Goal: Information Seeking & Learning: Learn about a topic

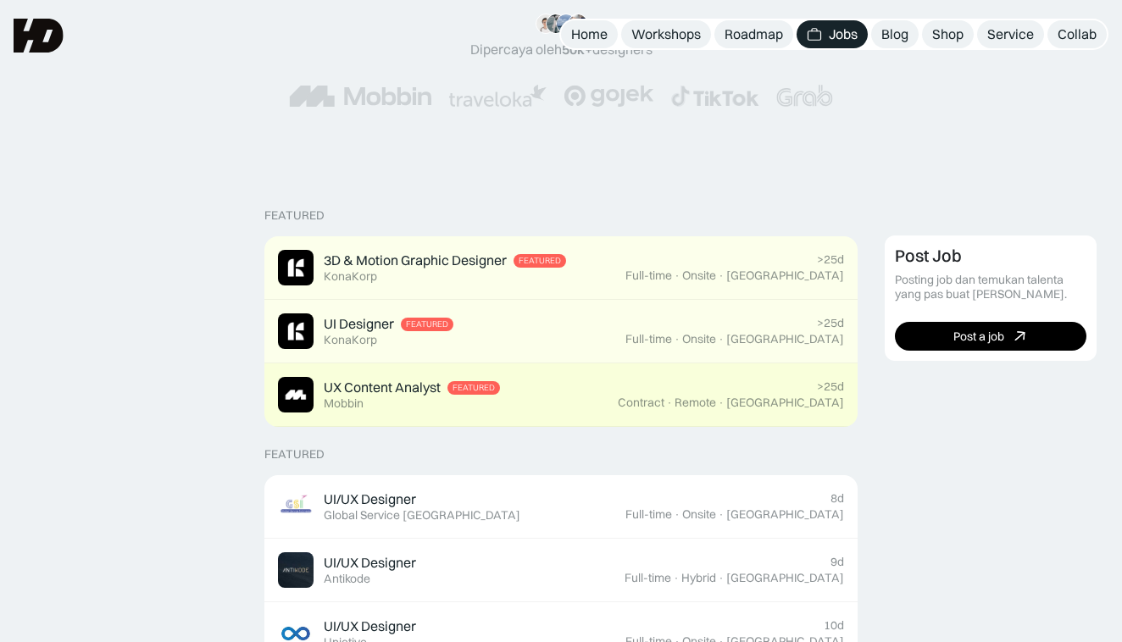
scroll to position [252, 0]
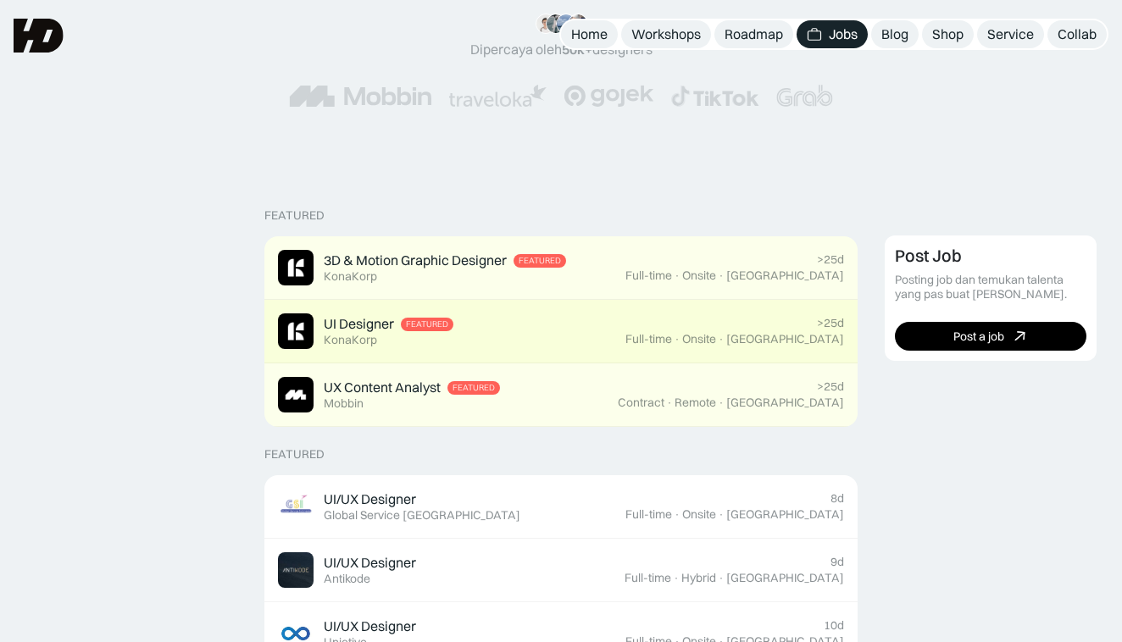
click at [467, 325] on div "UI Designer Featured KonaKorp" at bounding box center [451, 332] width 347 height 36
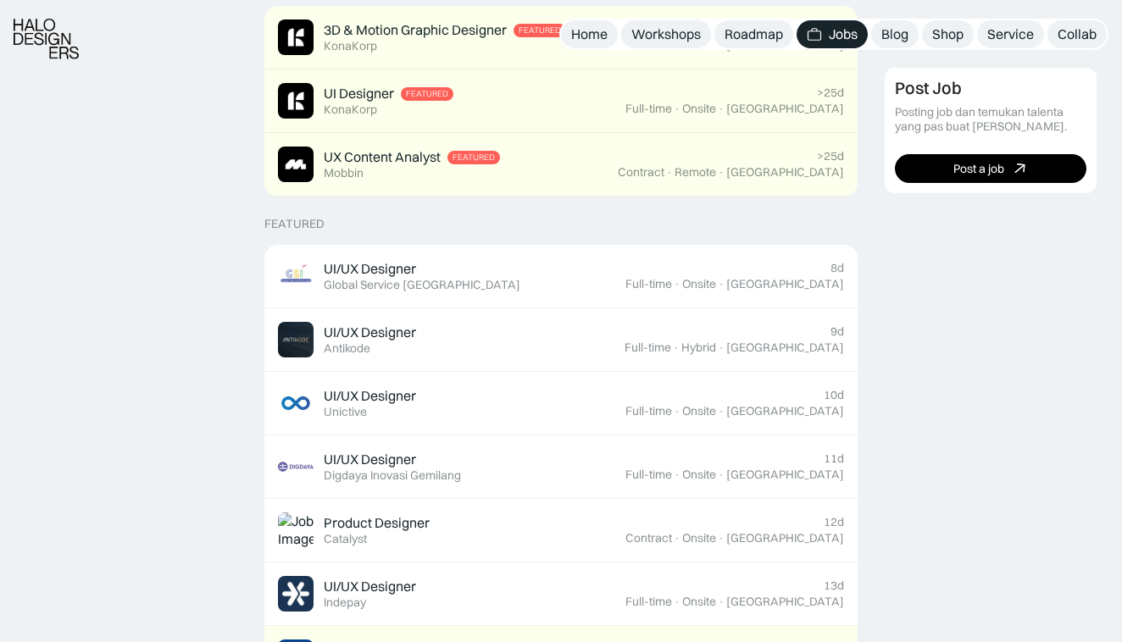
scroll to position [487, 0]
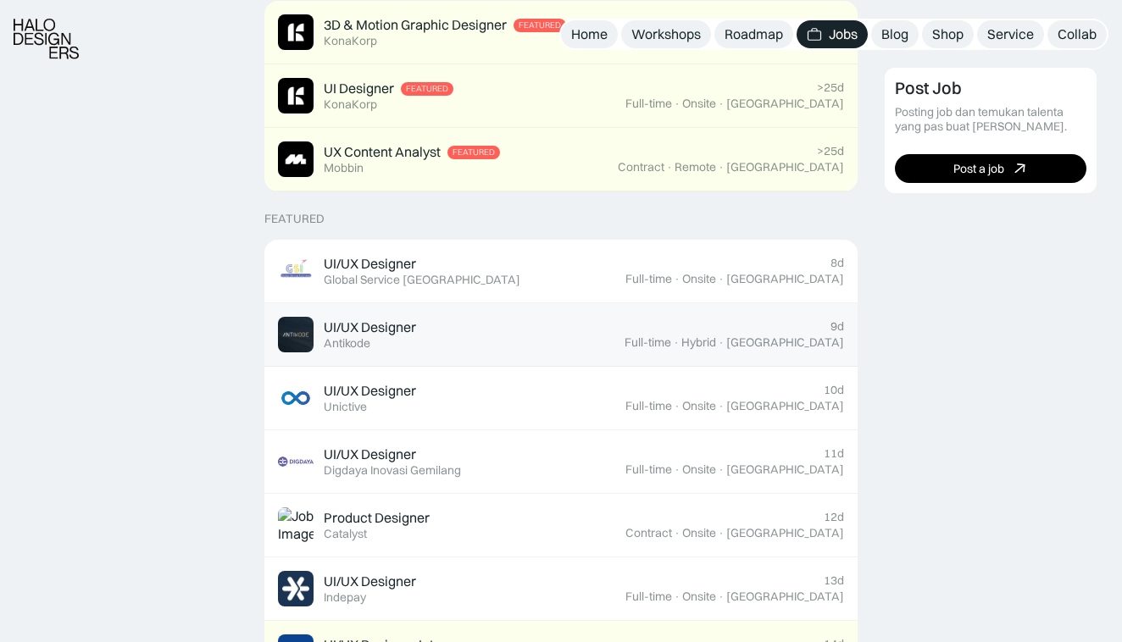
click at [391, 355] on link "UI/UX Designer Featured Antikode 9d Full-time · Hybrid · Tangerang" at bounding box center [560, 335] width 593 height 64
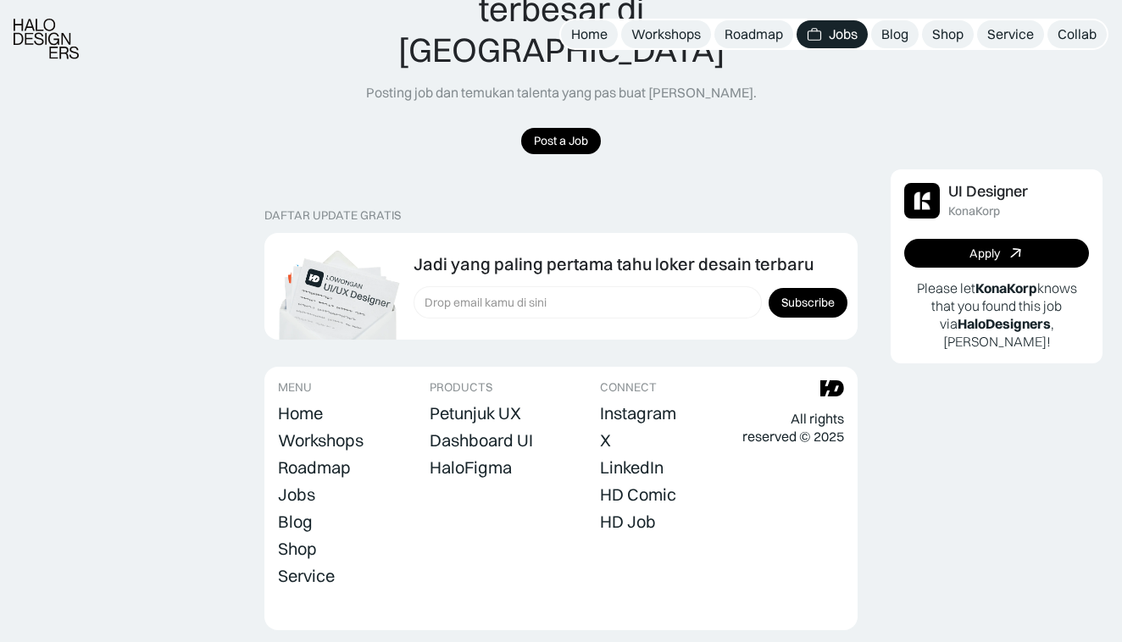
scroll to position [1591, 0]
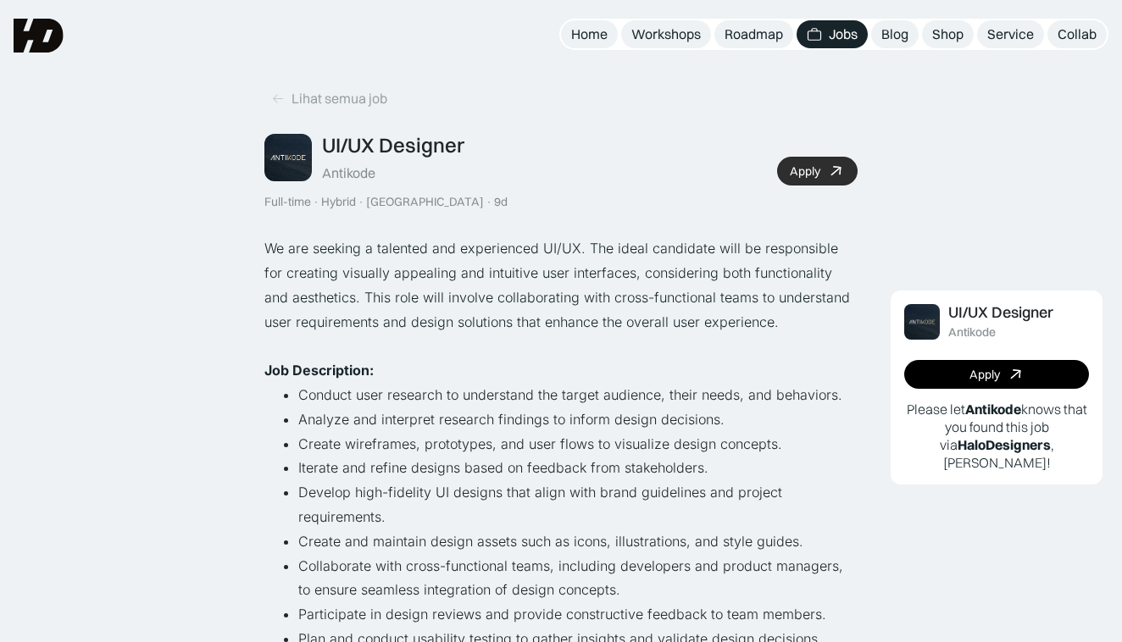
click at [799, 165] on div "Apply" at bounding box center [805, 171] width 31 height 14
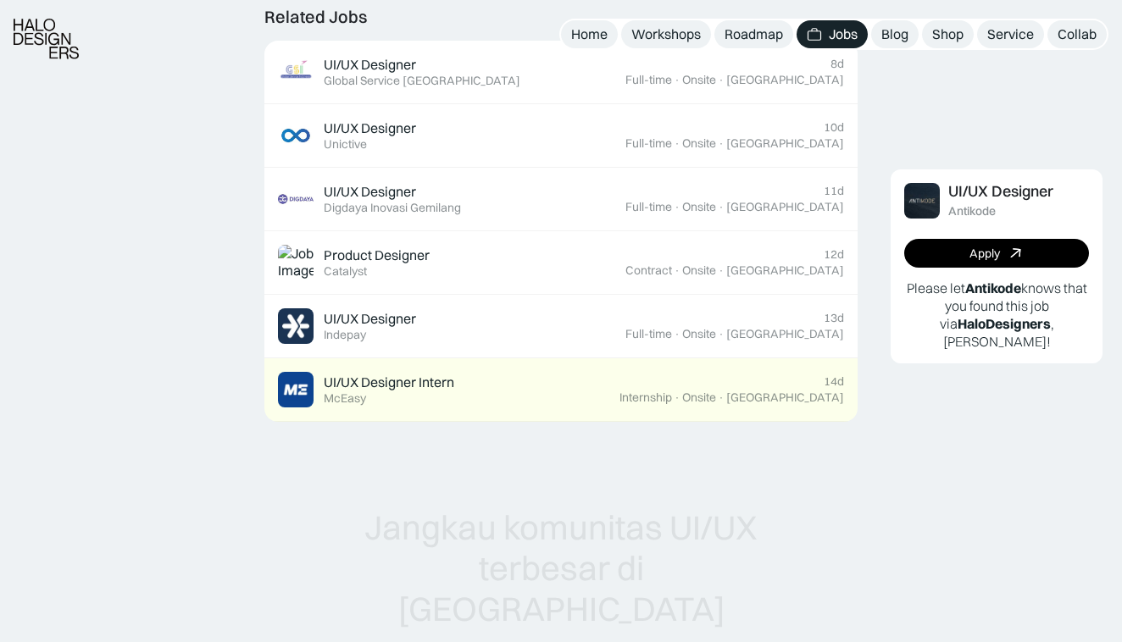
scroll to position [1067, 0]
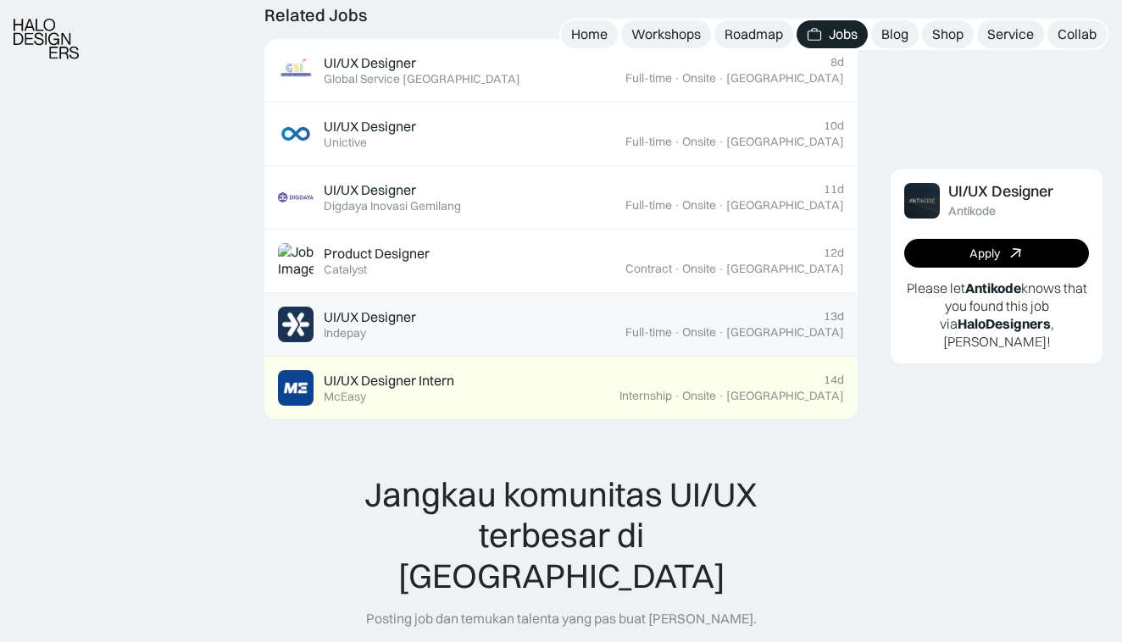
click at [496, 307] on div "UI/UX Designer Featured Indepay" at bounding box center [451, 325] width 347 height 36
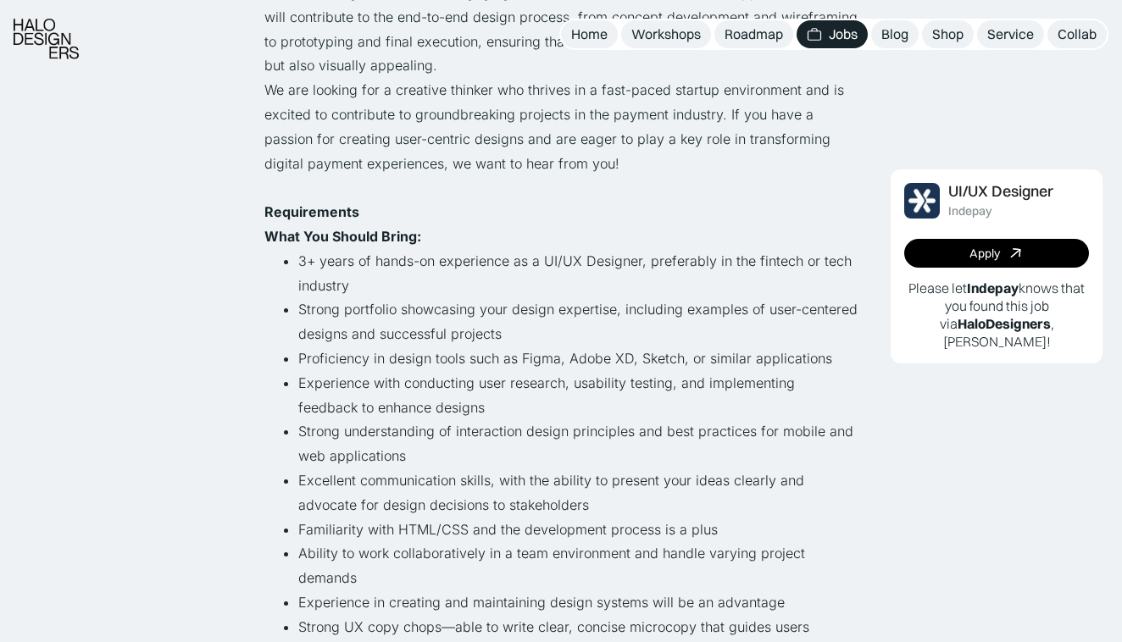
scroll to position [426, 0]
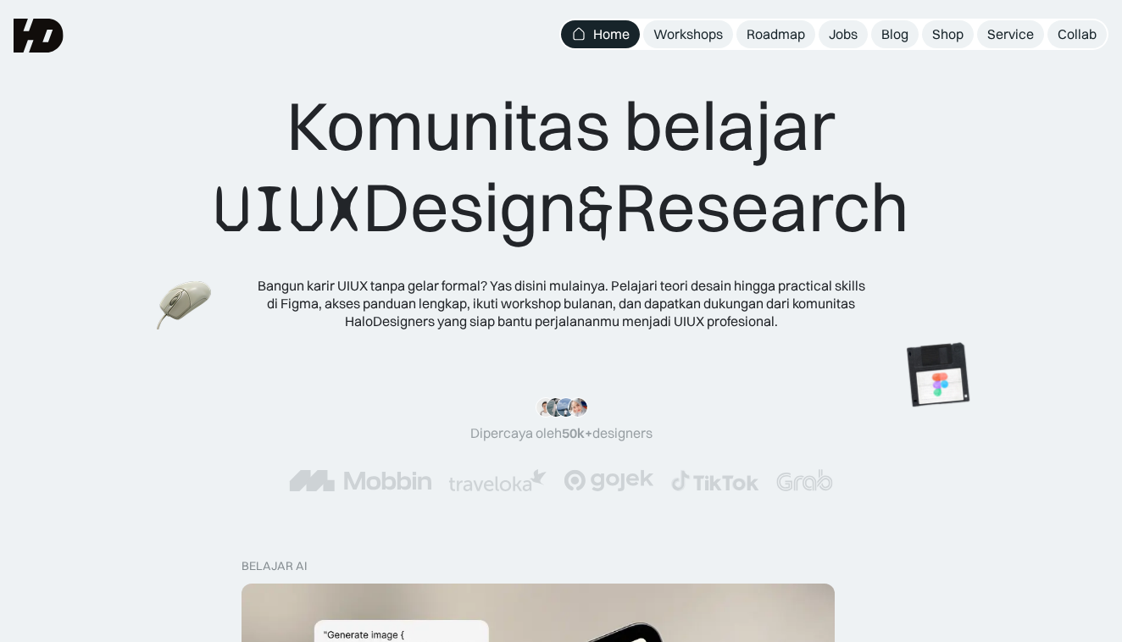
scroll to position [-22, 0]
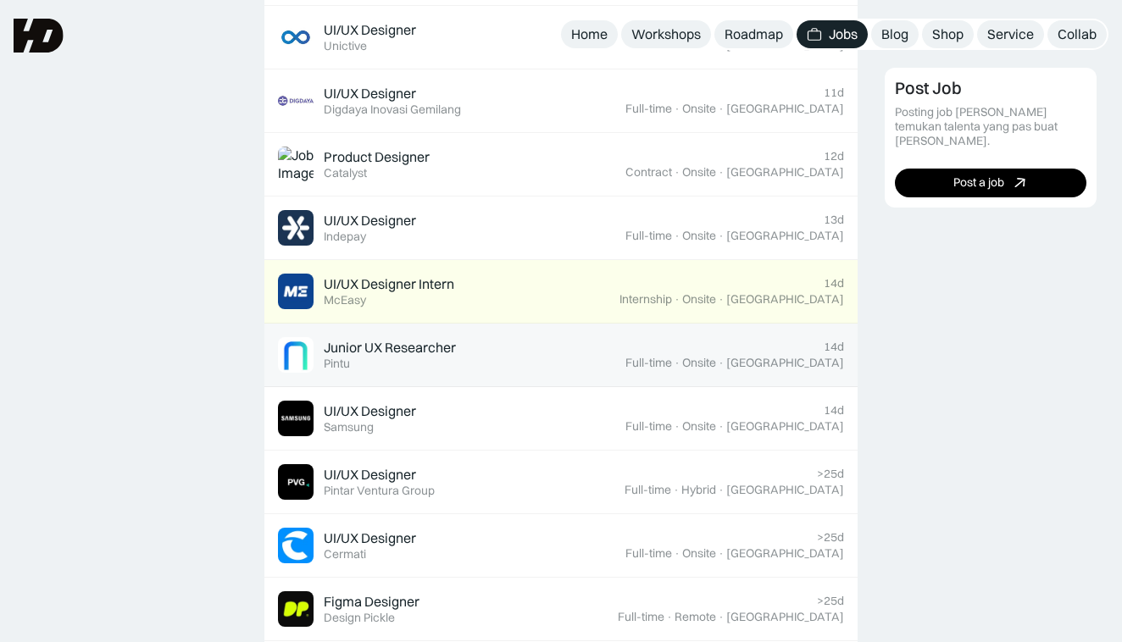
scroll to position [847, 0]
click at [625, 353] on div "Junior UX Researcher Featured Pintu" at bounding box center [451, 356] width 347 height 36
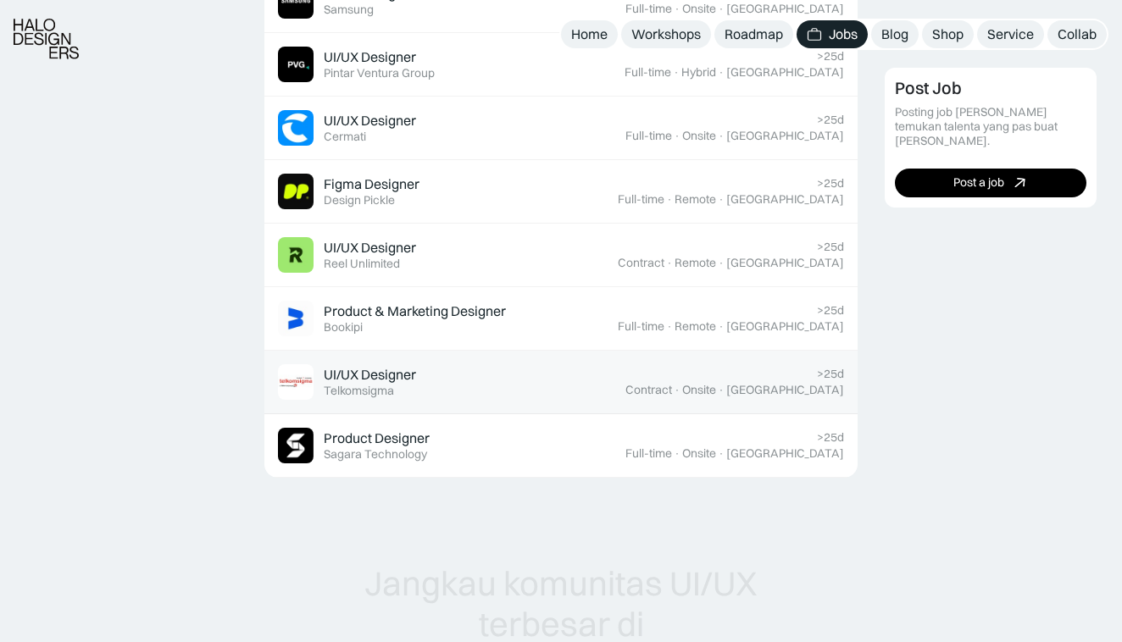
scroll to position [1301, 0]
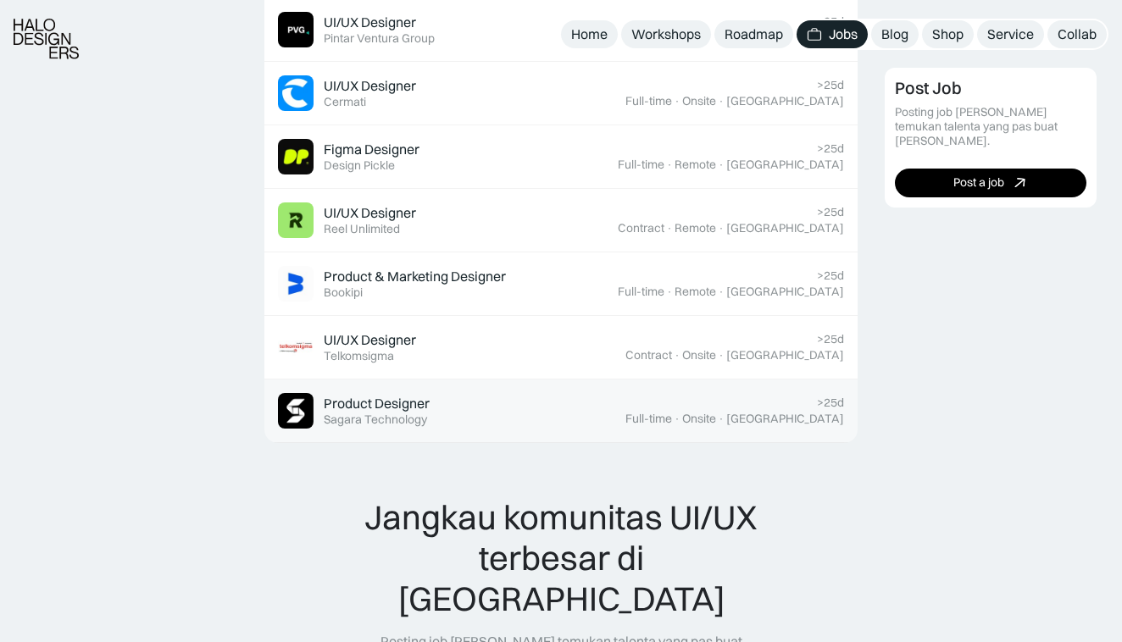
click at [612, 416] on div "Product Designer Featured Sagara Technology" at bounding box center [451, 411] width 347 height 36
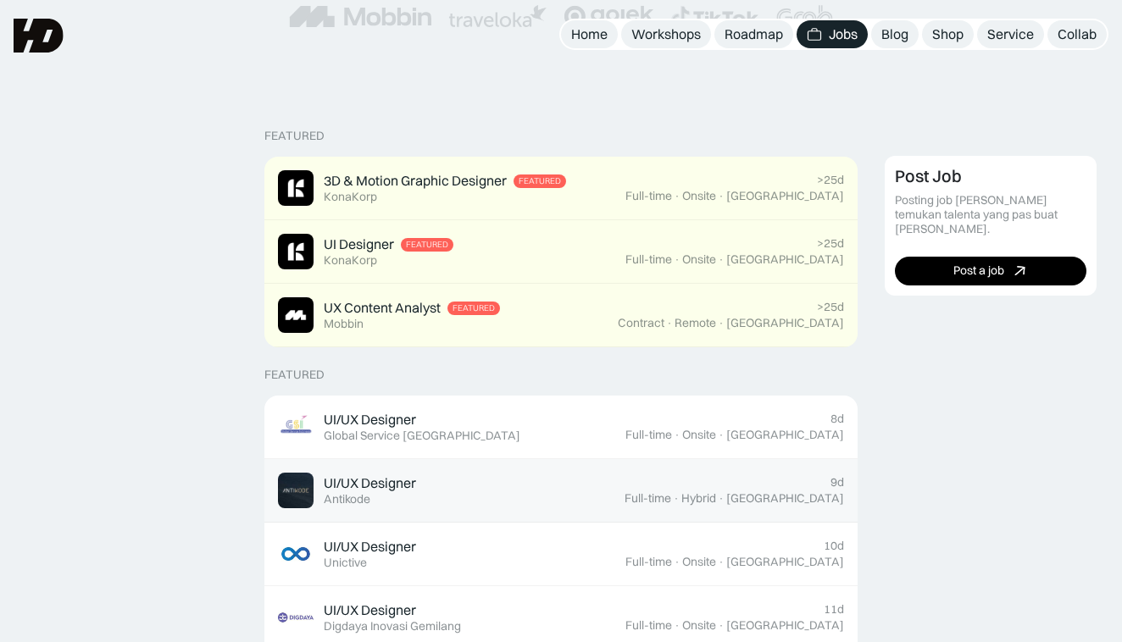
scroll to position [322, 0]
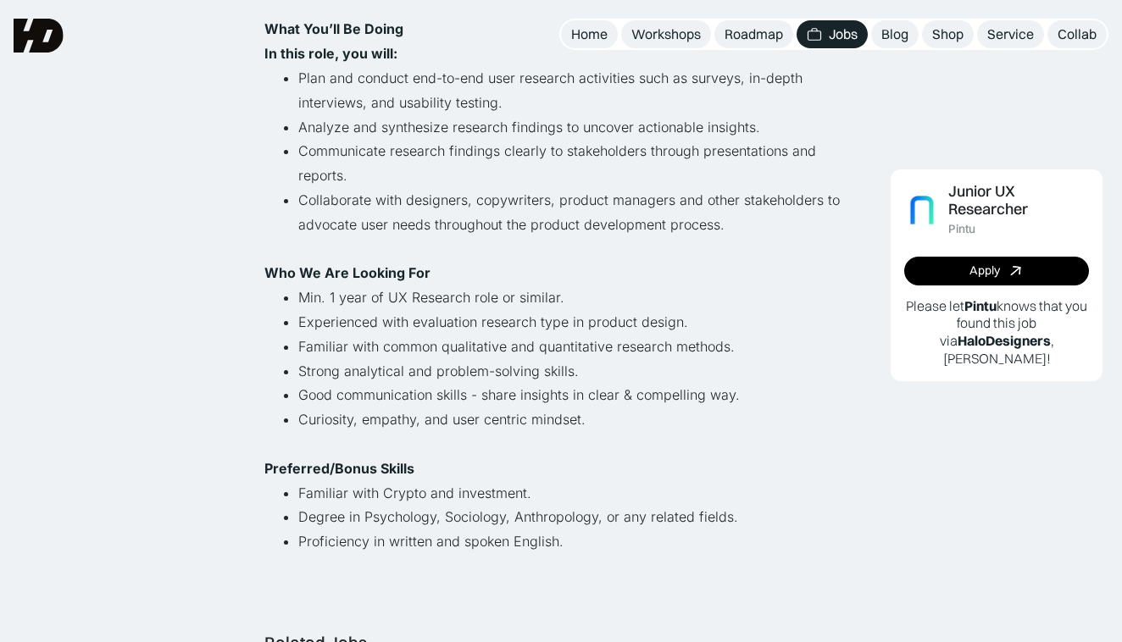
scroll to position [439, 0]
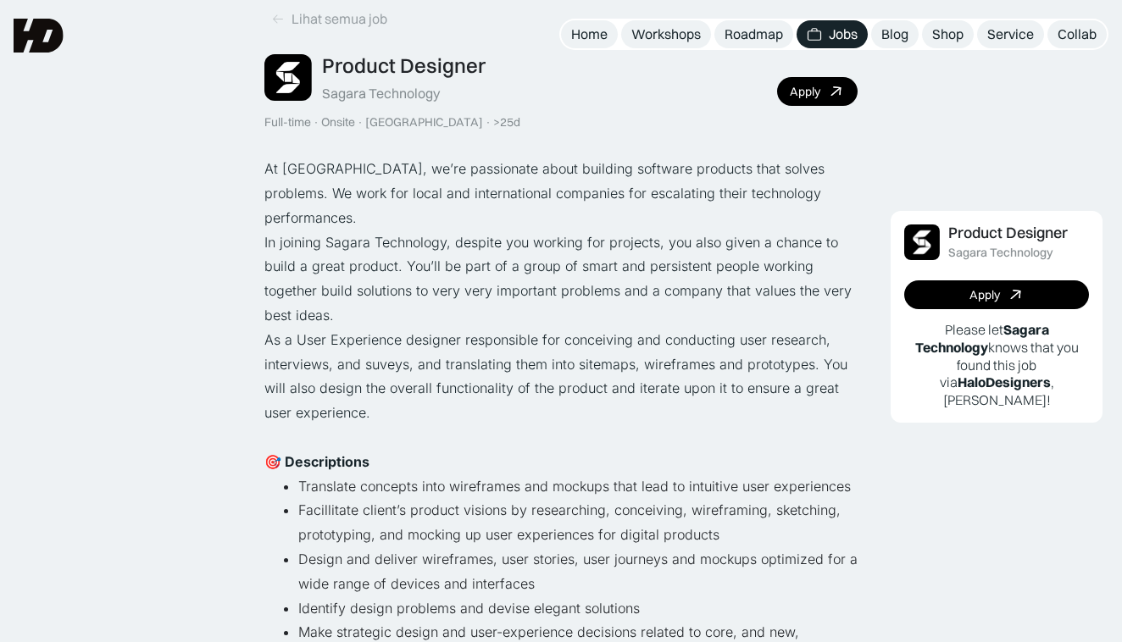
scroll to position [80, 0]
